Goal: Task Accomplishment & Management: Complete application form

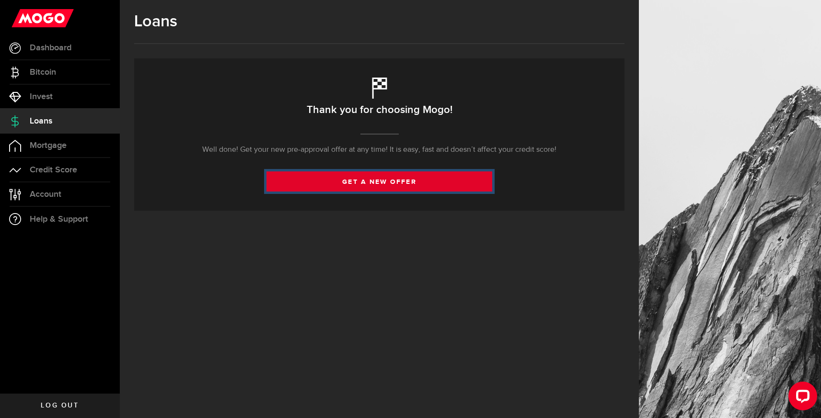
click at [366, 183] on link "get a new offer" at bounding box center [379, 181] width 226 height 20
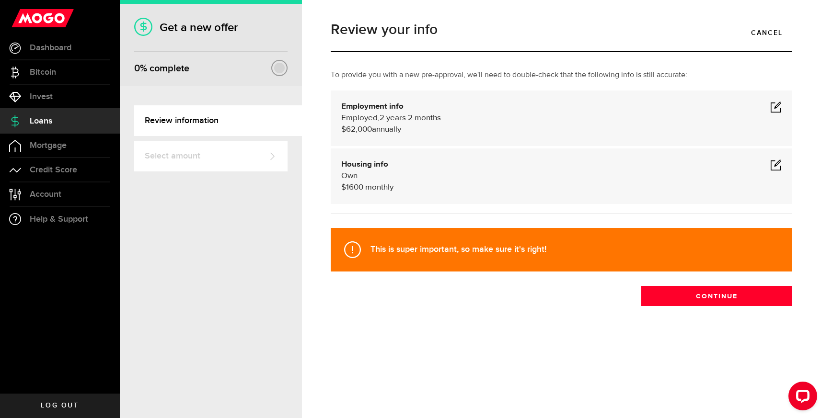
click at [779, 105] on span at bounding box center [775, 106] width 11 height 11
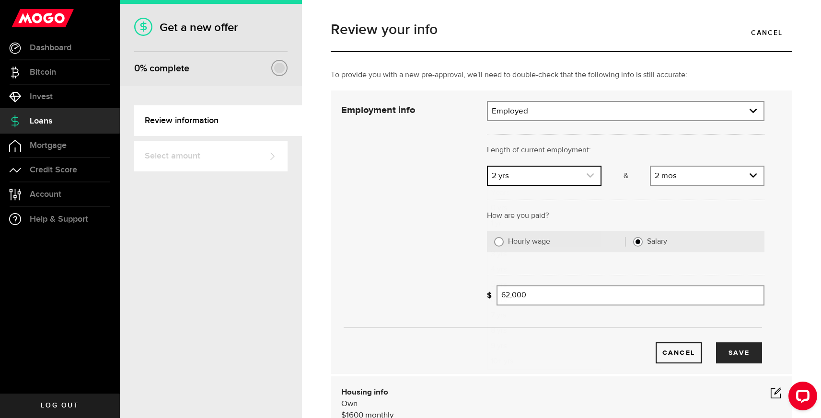
click at [588, 173] on icon "expand select" at bounding box center [590, 175] width 8 height 8
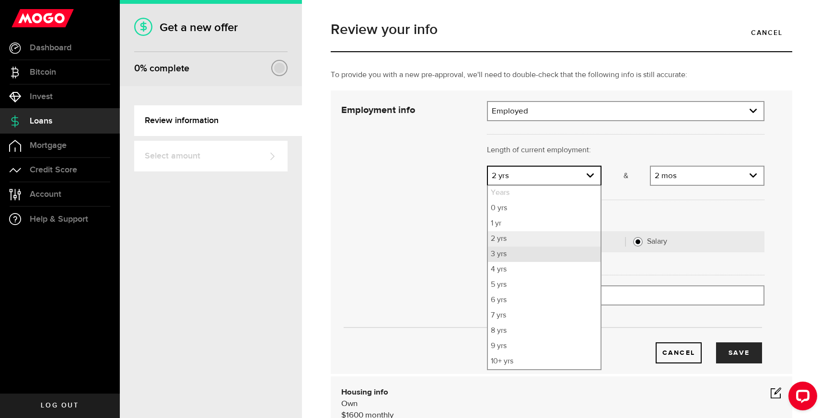
click at [550, 252] on li "3 yrs" at bounding box center [544, 254] width 113 height 15
select select "3"
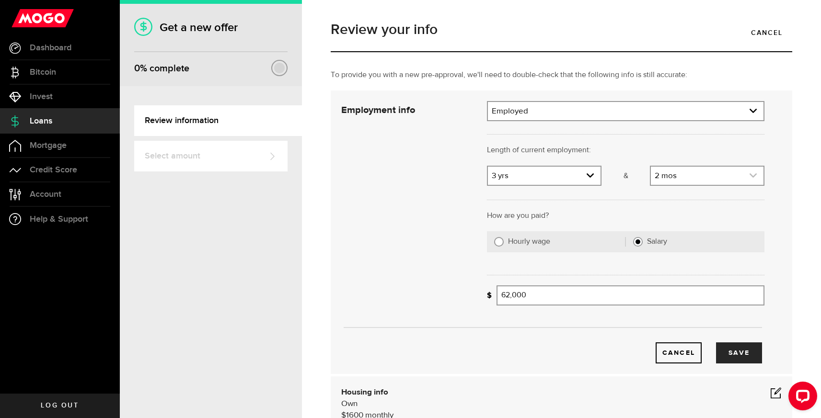
click at [687, 181] on link "expand select" at bounding box center [707, 176] width 113 height 18
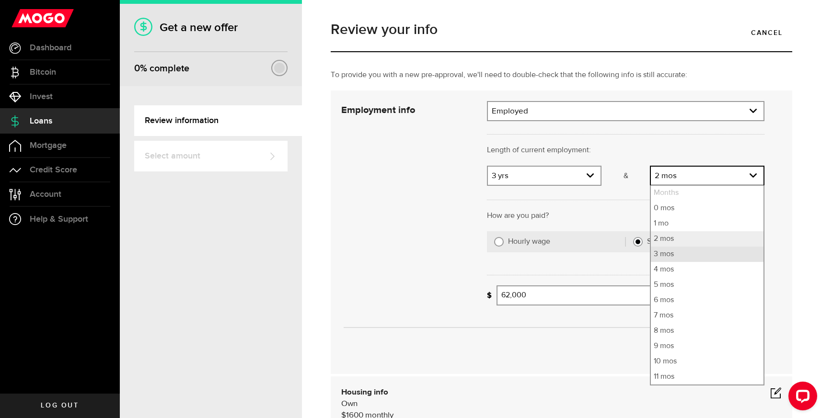
drag, startPoint x: 700, startPoint y: 257, endPoint x: 626, endPoint y: 257, distance: 74.3
click at [700, 257] on li "3 mos" at bounding box center [707, 254] width 113 height 15
select select "3"
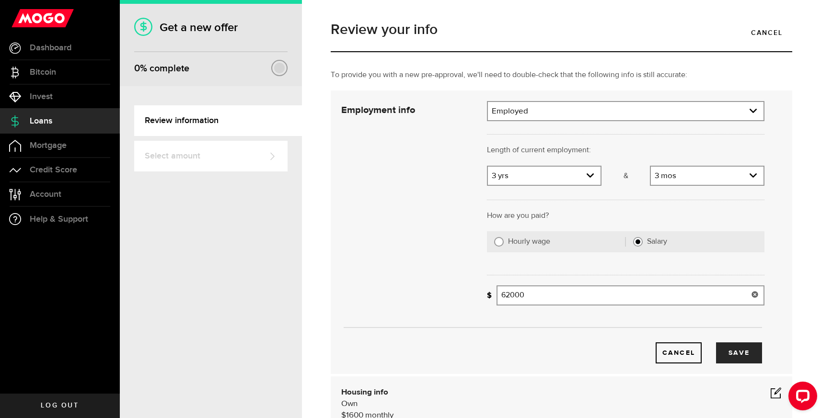
click at [533, 296] on input "62000" at bounding box center [630, 296] width 268 height 20
type input "89,000"
drag, startPoint x: 559, startPoint y: 336, endPoint x: 595, endPoint y: 340, distance: 36.6
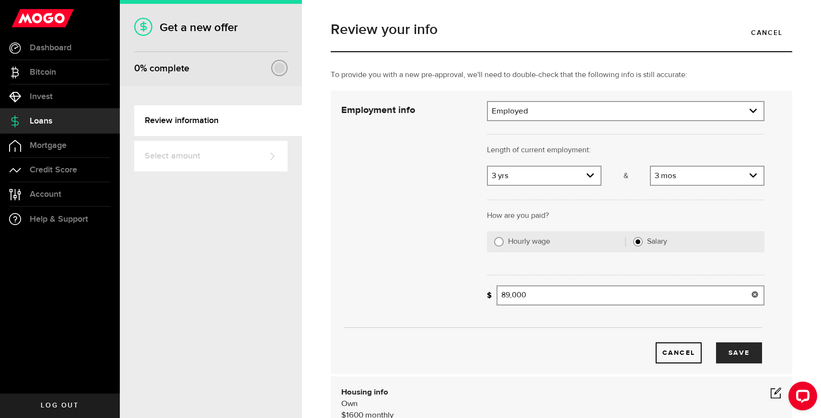
click at [559, 336] on div "Cancel Save" at bounding box center [553, 338] width 452 height 51
drag, startPoint x: 748, startPoint y: 355, endPoint x: 595, endPoint y: 335, distance: 153.7
click at [747, 355] on button "Save" at bounding box center [739, 353] width 46 height 21
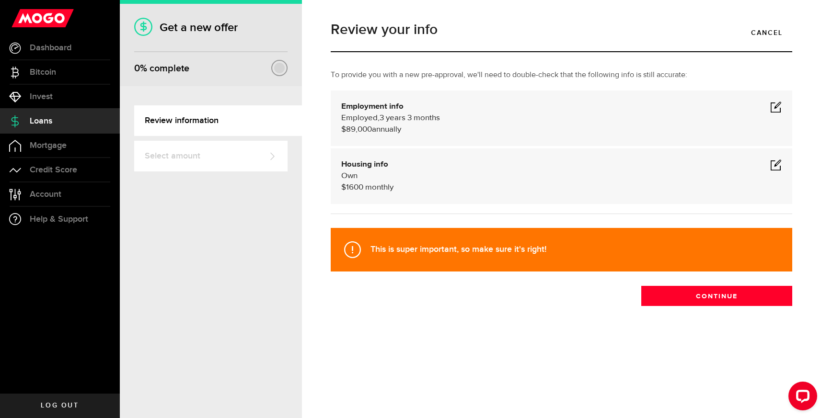
click at [774, 166] on span at bounding box center [775, 164] width 11 height 11
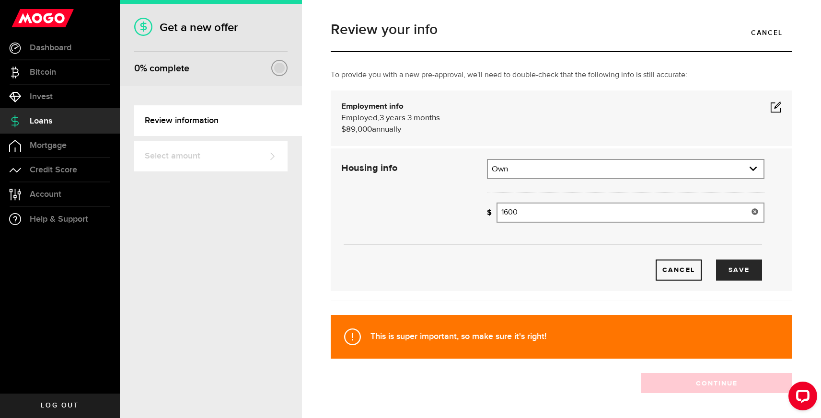
drag, startPoint x: 529, startPoint y: 217, endPoint x: 470, endPoint y: 209, distance: 59.5
click at [470, 209] on div "Housing info Residential status What's your residential status? Own Residential…" at bounding box center [552, 220] width 437 height 122
click at [574, 278] on div "Cancel Save" at bounding box center [551, 270] width 422 height 21
click at [740, 271] on button "Save" at bounding box center [739, 270] width 46 height 21
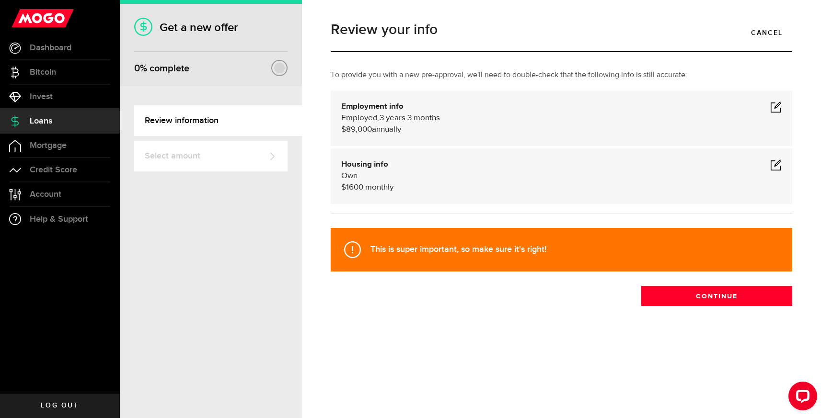
click at [776, 161] on span at bounding box center [775, 164] width 11 height 11
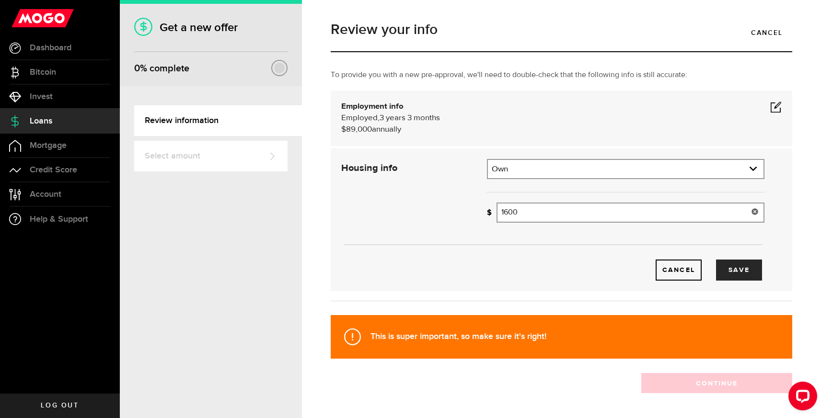
drag, startPoint x: 532, startPoint y: 217, endPoint x: 478, endPoint y: 213, distance: 54.7
click at [478, 213] on div "Housing info Residential status What's your residential status? Own Residential…" at bounding box center [552, 220] width 437 height 122
type input "3,200"
click at [734, 267] on button "Save" at bounding box center [739, 270] width 46 height 21
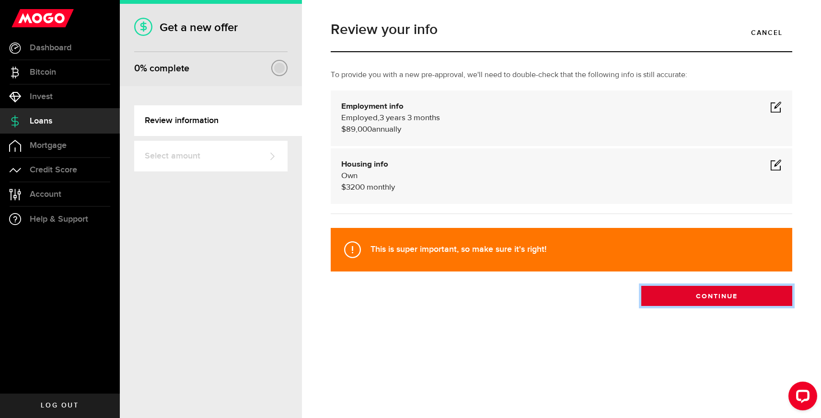
click at [685, 293] on button "Continue" at bounding box center [716, 296] width 151 height 20
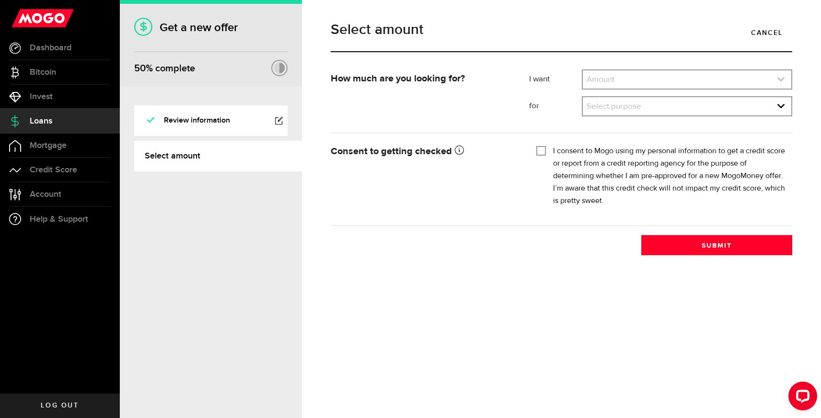
click at [605, 70] on link "expand select" at bounding box center [687, 79] width 208 height 18
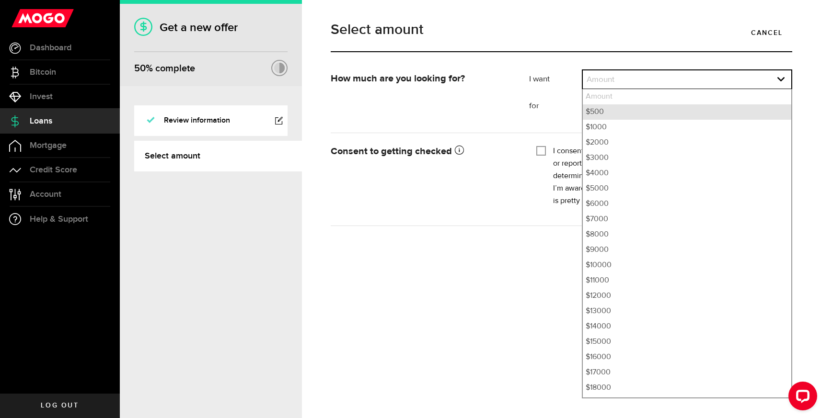
click at [604, 117] on li "$500" at bounding box center [687, 111] width 208 height 15
select select "500"
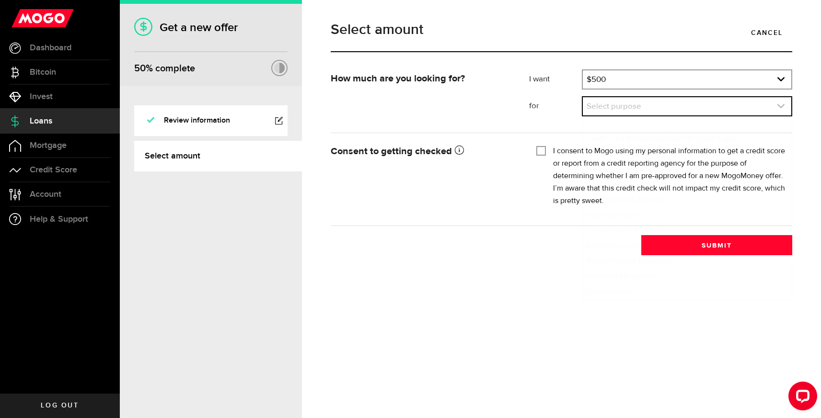
click at [603, 109] on link "expand select" at bounding box center [687, 106] width 208 height 18
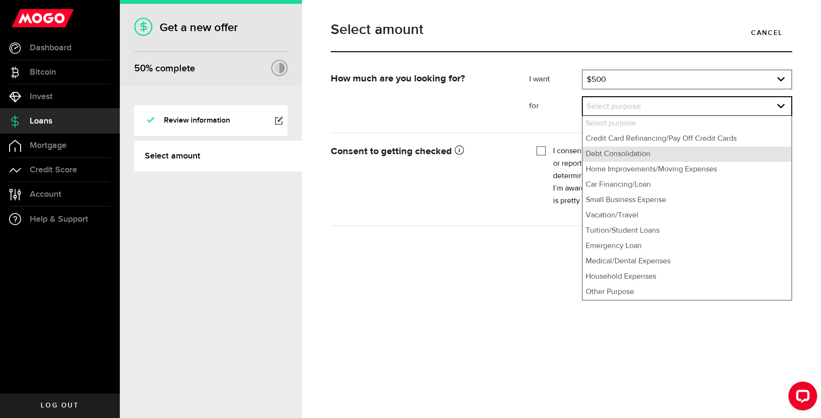
click at [610, 153] on li "Debt Consolidation" at bounding box center [687, 154] width 208 height 15
select select "Debt Consolidation"
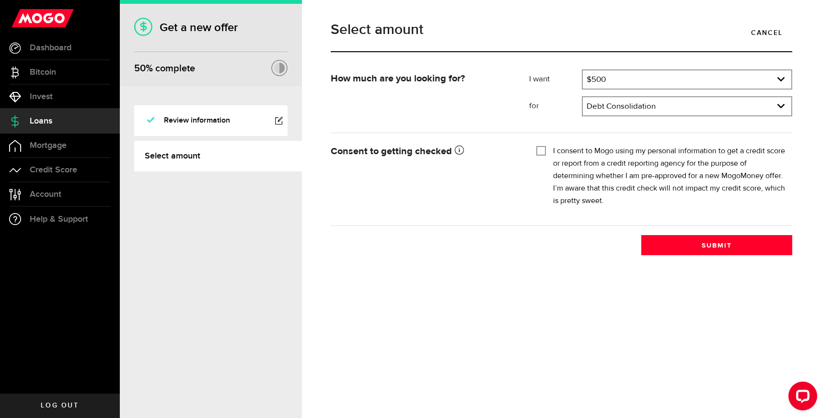
click at [539, 149] on input "I consent to Mogo using my personal information to get a credit score or report…" at bounding box center [541, 150] width 10 height 10
checkbox input "true"
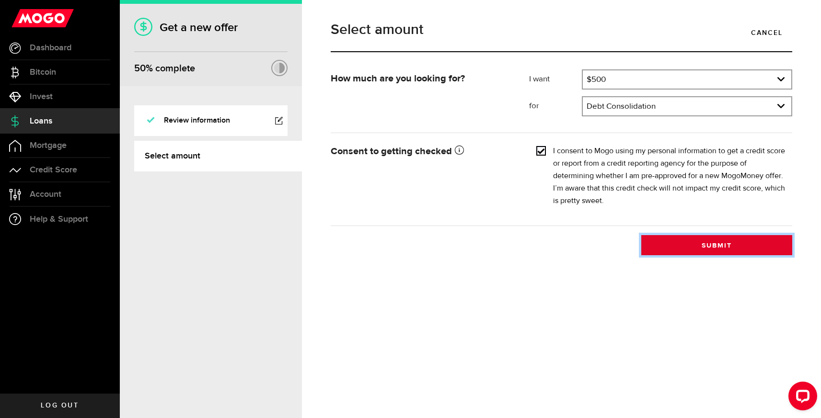
click at [727, 250] on button "Submit" at bounding box center [716, 245] width 151 height 20
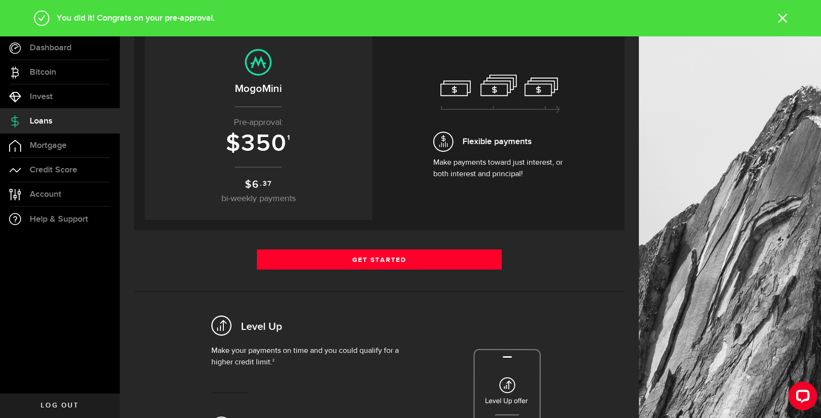
scroll to position [86, 0]
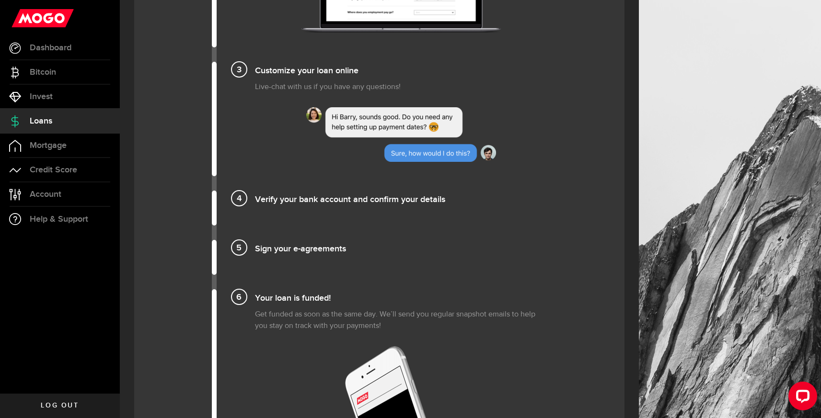
scroll to position [843, 0]
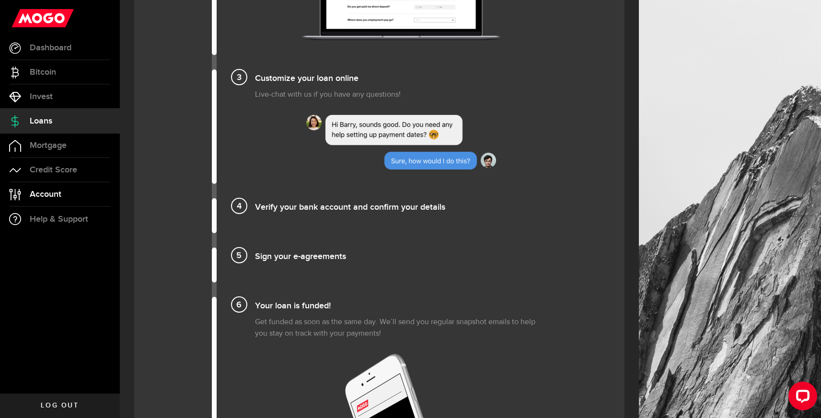
click at [40, 194] on span "Account" at bounding box center [46, 194] width 32 height 9
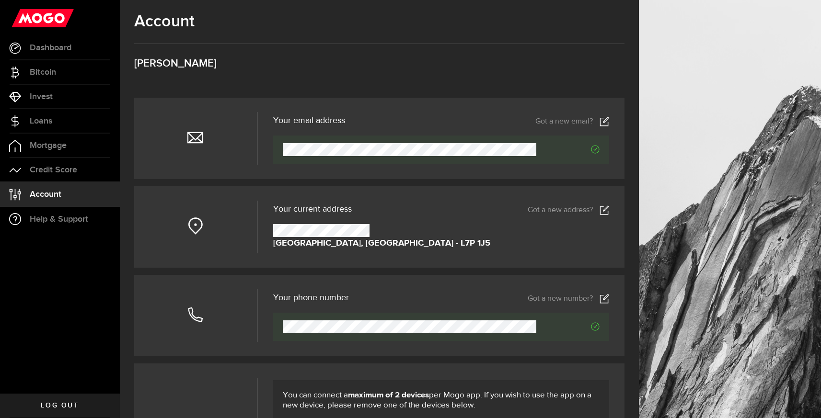
click at [601, 120] on icon at bounding box center [604, 122] width 10 height 10
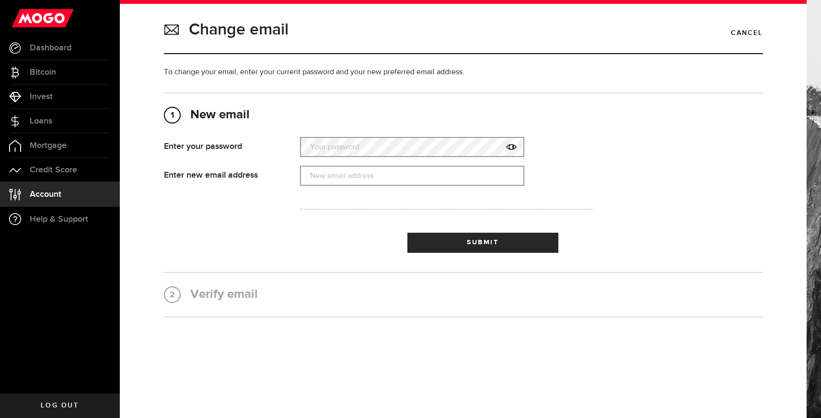
click at [357, 145] on label "Your password" at bounding box center [412, 147] width 224 height 20
type input "tammy.lp.allen@gmail.com"
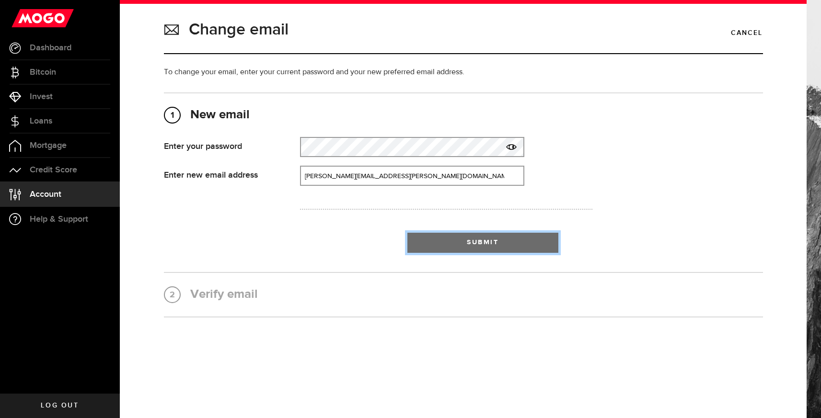
click at [456, 244] on button "Submit" at bounding box center [482, 243] width 151 height 20
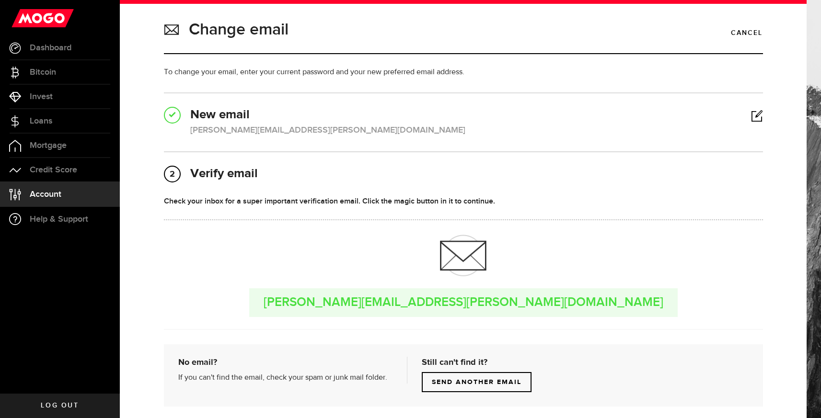
click at [0, 418] on nordpass-portal at bounding box center [0, 418] width 0 height 0
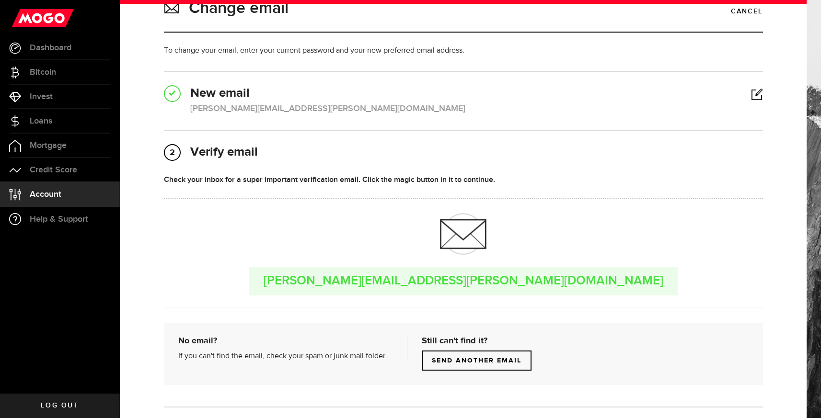
scroll to position [23, 0]
